Goal: Transaction & Acquisition: Download file/media

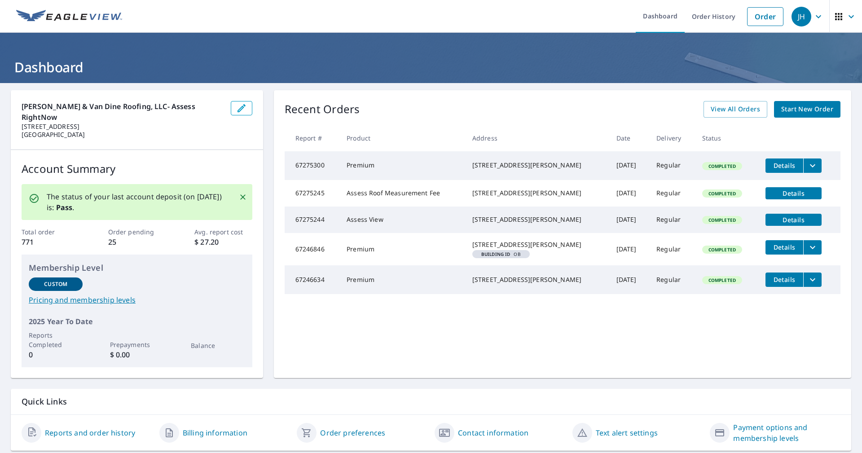
click at [108, 427] on link "Reports and order history" at bounding box center [90, 432] width 90 height 11
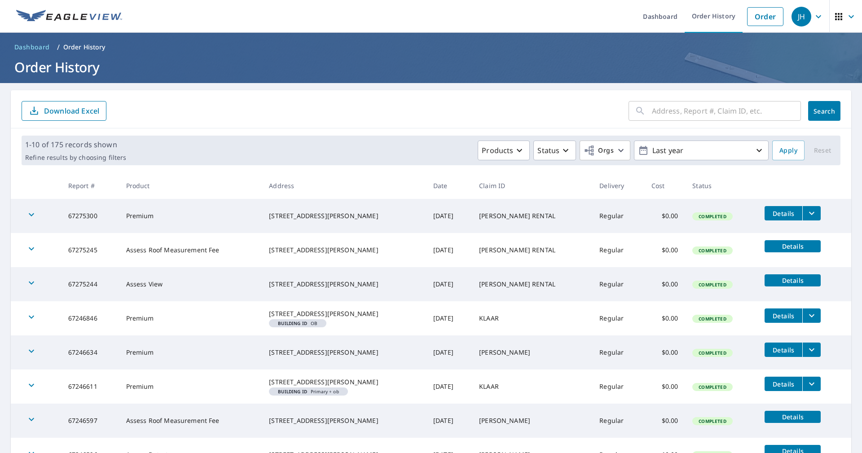
drag, startPoint x: 482, startPoint y: 227, endPoint x: 649, endPoint y: 204, distance: 169.1
click at [649, 204] on tr "67275300 Premium [STREET_ADDRESS][PERSON_NAME] [DATE] [PERSON_NAME] RENTAL Regu…" at bounding box center [431, 216] width 841 height 34
click at [685, 234] on td "Completed" at bounding box center [721, 250] width 72 height 34
click at [806, 215] on icon "filesDropdownBtn-67275300" at bounding box center [811, 213] width 11 height 11
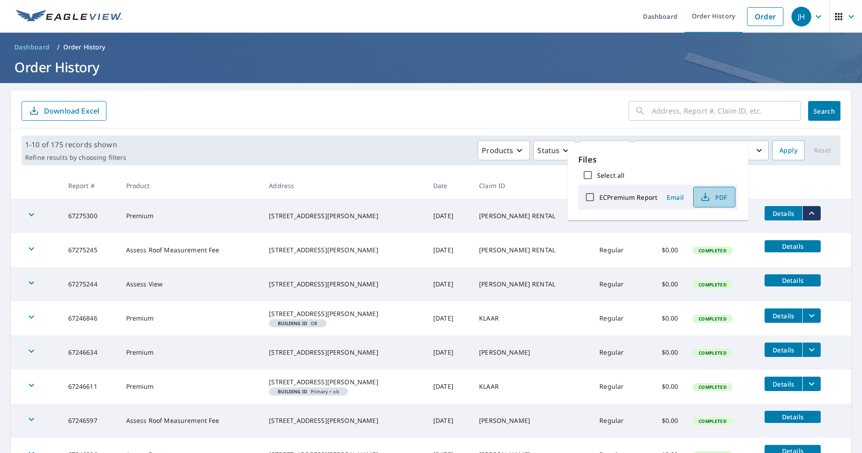
click at [712, 192] on span "PDF" at bounding box center [713, 197] width 29 height 11
